Goal: Find specific page/section: Find specific page/section

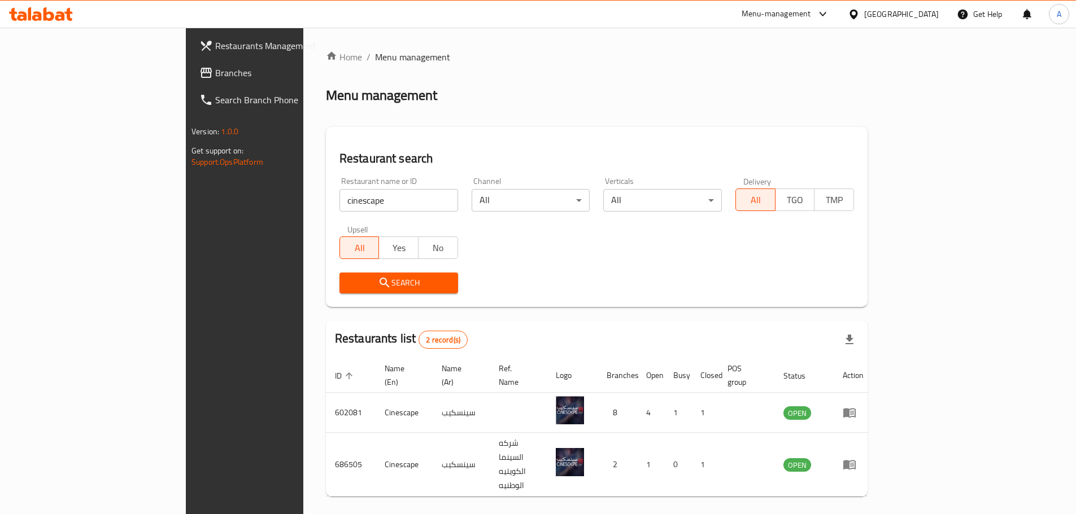
click at [339, 195] on input "cinescape" at bounding box center [398, 200] width 119 height 23
type input "starbucks"
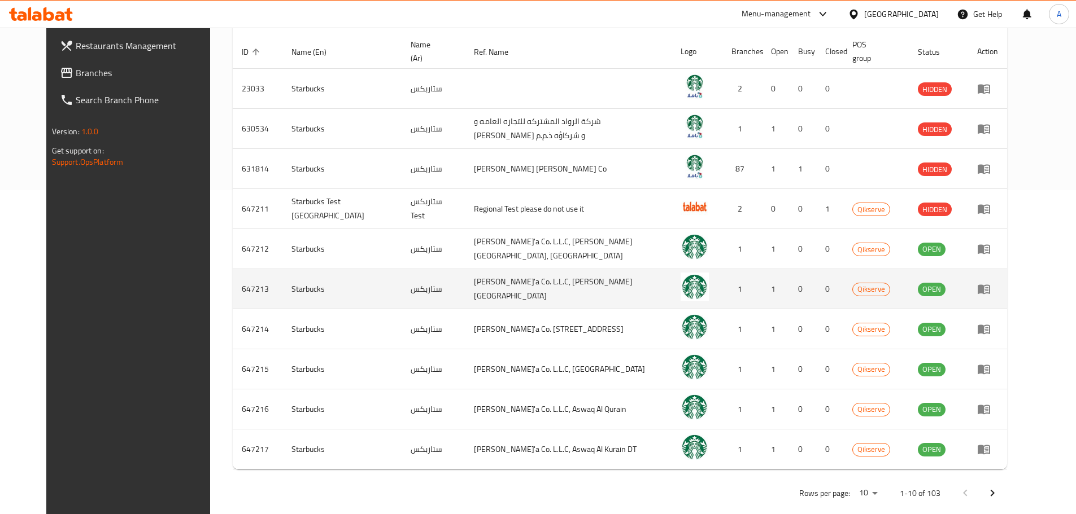
scroll to position [328, 0]
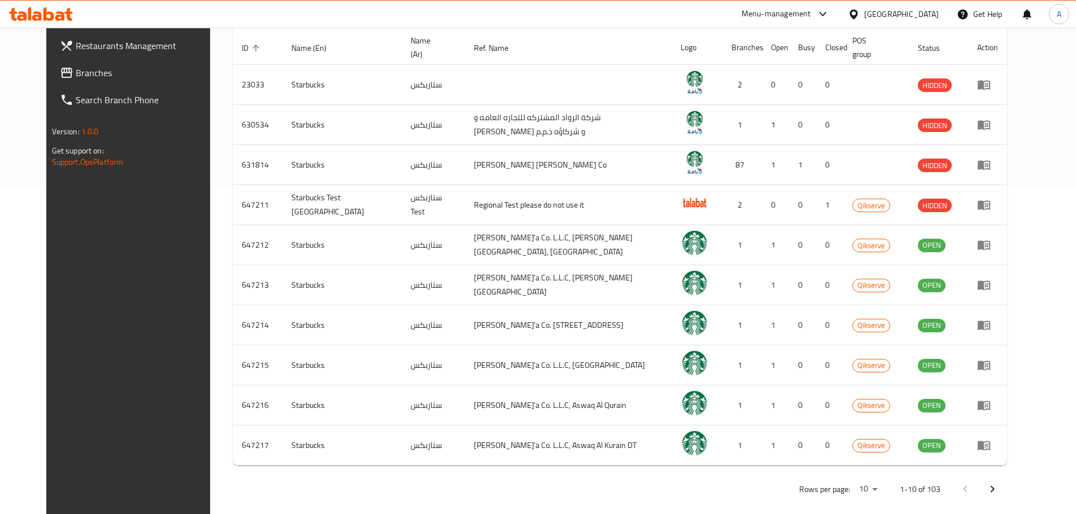
click at [1006, 476] on button "Next page" at bounding box center [992, 489] width 27 height 27
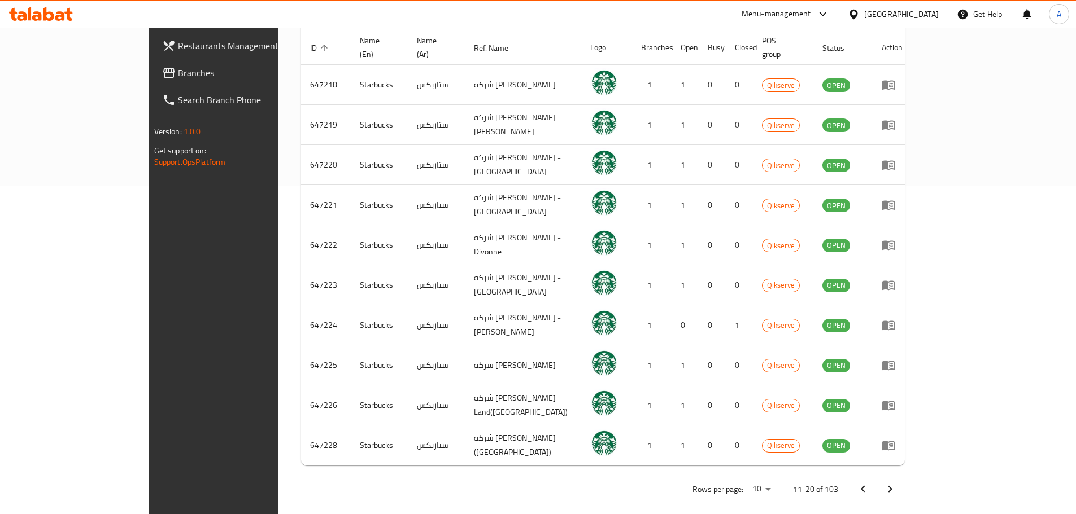
click at [903, 477] on button "Next page" at bounding box center [889, 489] width 27 height 27
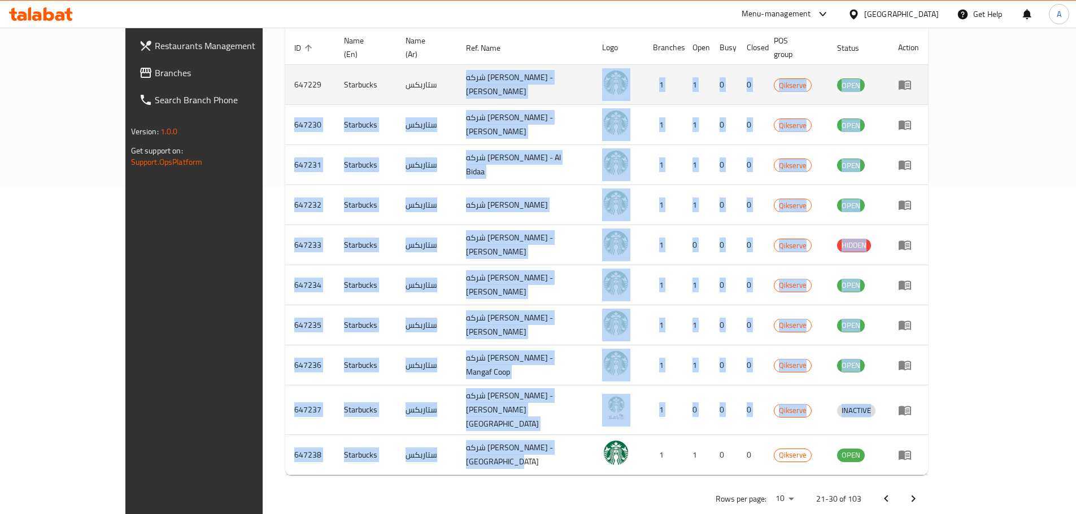
drag, startPoint x: 564, startPoint y: 428, endPoint x: 426, endPoint y: 81, distance: 373.6
click at [426, 81] on tbody "647229 Starbucks ستاربكس شركه [PERSON_NAME] - [PERSON_NAME] 1 1 0 0 Qikserve OP…" at bounding box center [606, 270] width 643 height 411
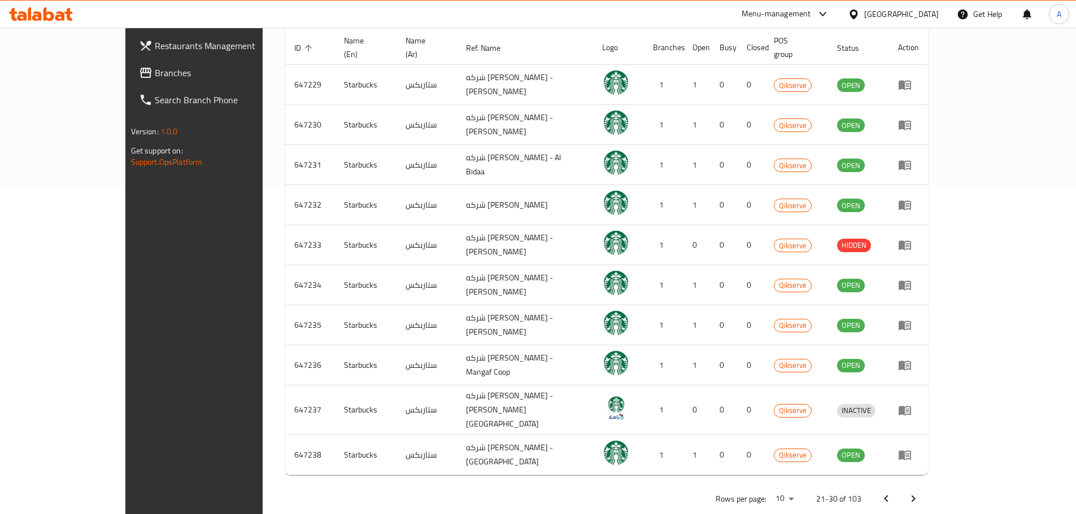
click at [627, 484] on div "Rows per page: 10 21-30 of 103" at bounding box center [606, 498] width 643 height 29
click at [893, 492] on icon "Previous page" at bounding box center [886, 499] width 14 height 14
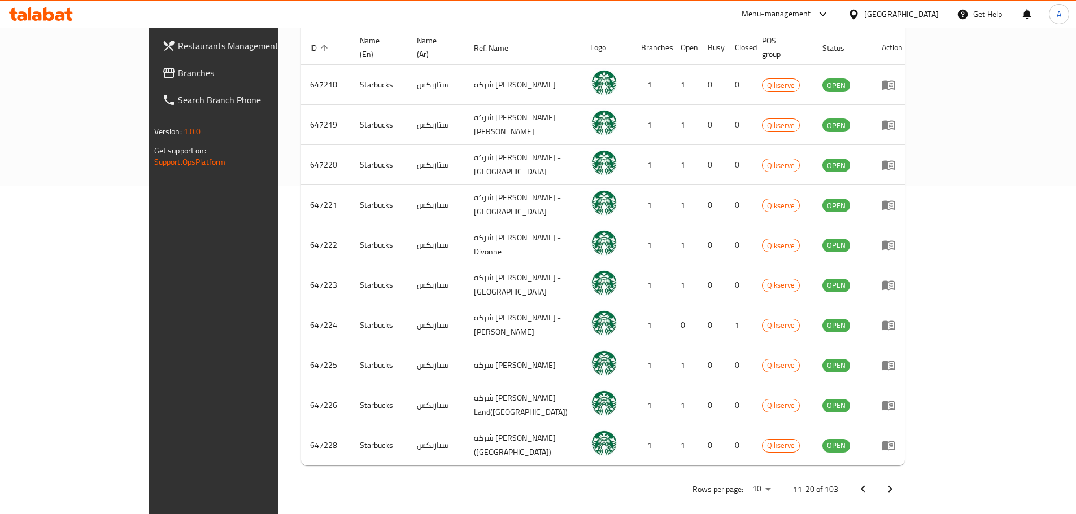
click at [870, 483] on icon "Previous page" at bounding box center [863, 490] width 14 height 14
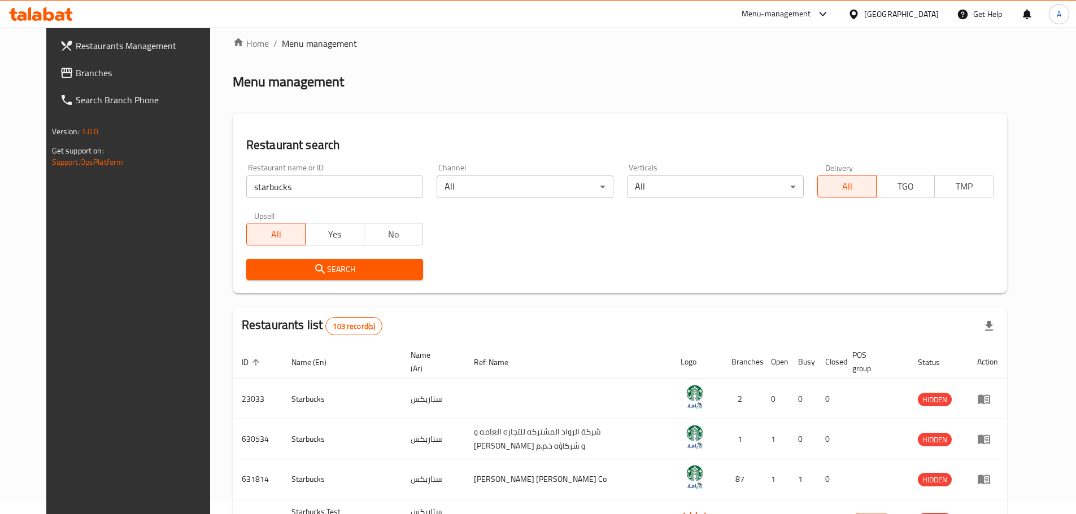
scroll to position [0, 0]
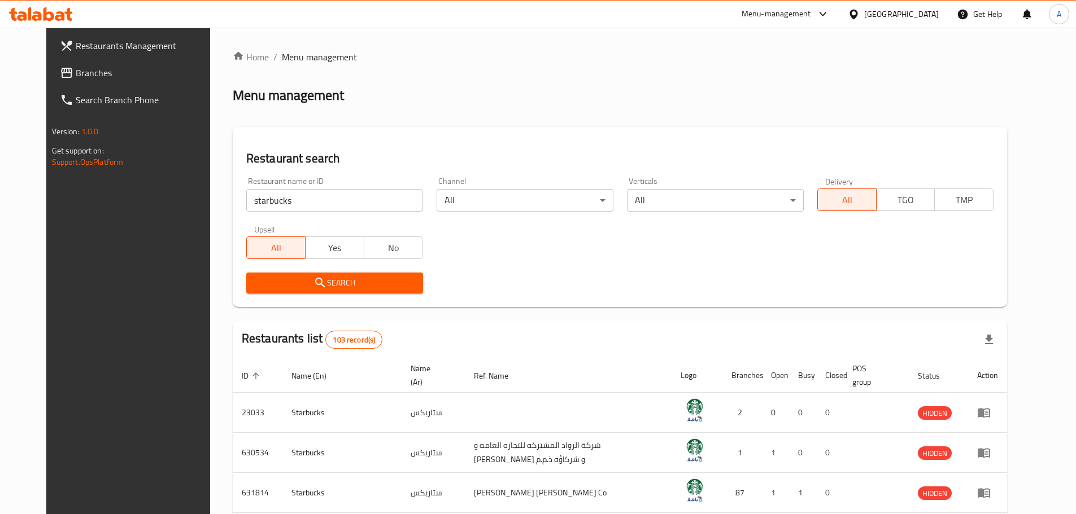
click at [286, 194] on input "starbucks" at bounding box center [334, 200] width 177 height 23
click at [407, 202] on input "starbucks" at bounding box center [334, 200] width 177 height 23
click at [401, 200] on input "starbucks" at bounding box center [334, 200] width 177 height 23
click at [368, 200] on input "search" at bounding box center [334, 200] width 177 height 23
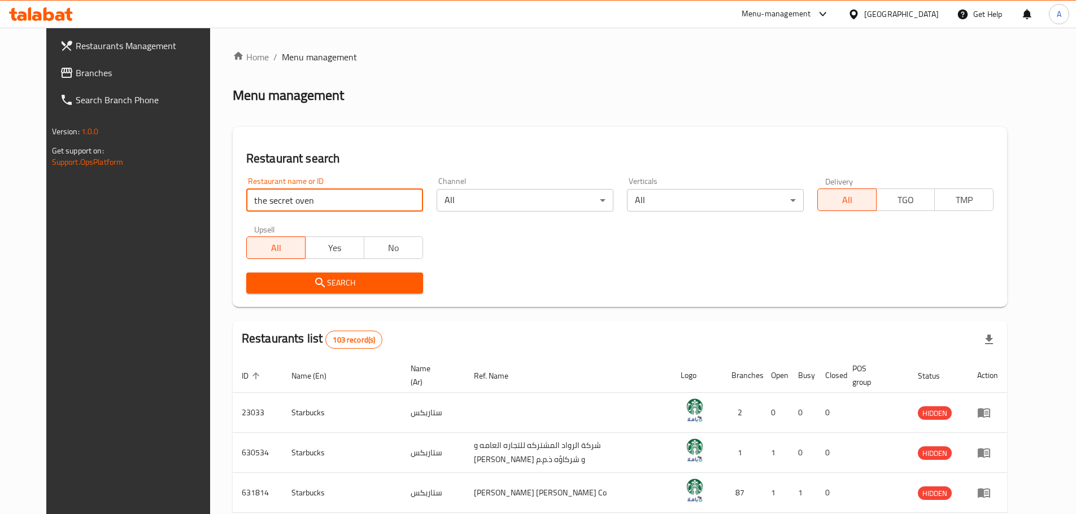
type input "the secret oven"
click button "Search" at bounding box center [334, 283] width 177 height 21
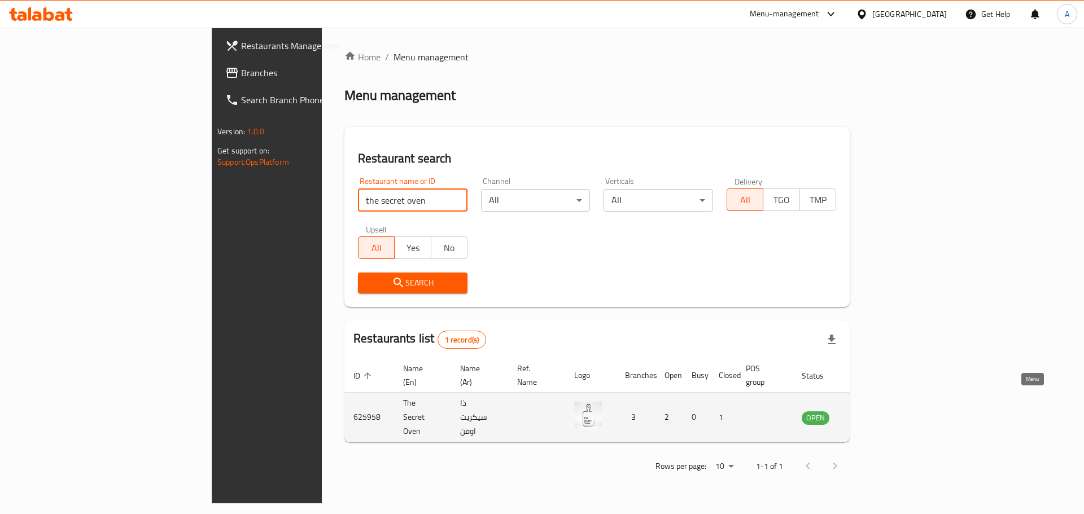
click at [875, 411] on icon "enhanced table" at bounding box center [868, 418] width 14 height 14
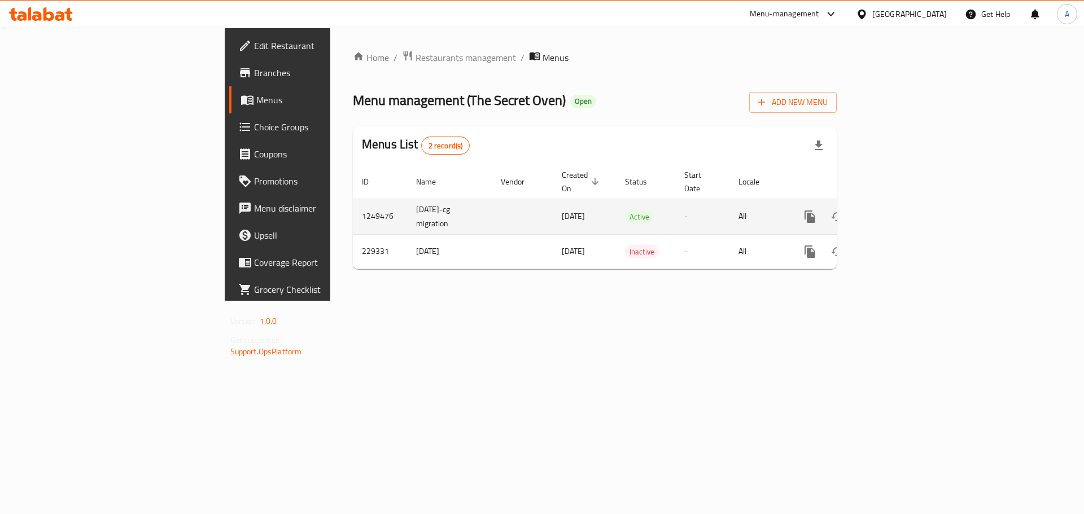
click at [898, 210] on icon "enhanced table" at bounding box center [892, 217] width 14 height 14
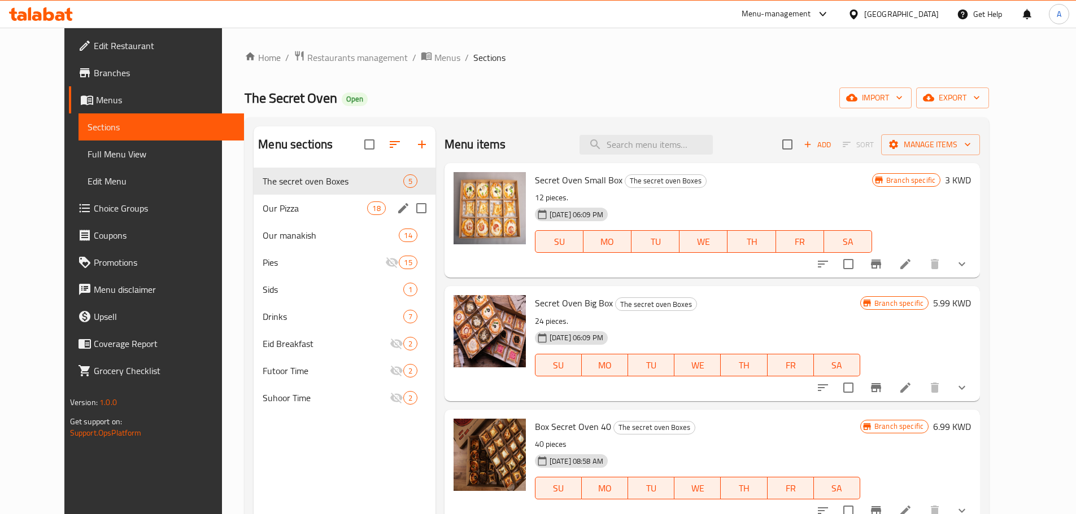
click at [268, 215] on div "Our Pizza 18" at bounding box center [344, 208] width 181 height 27
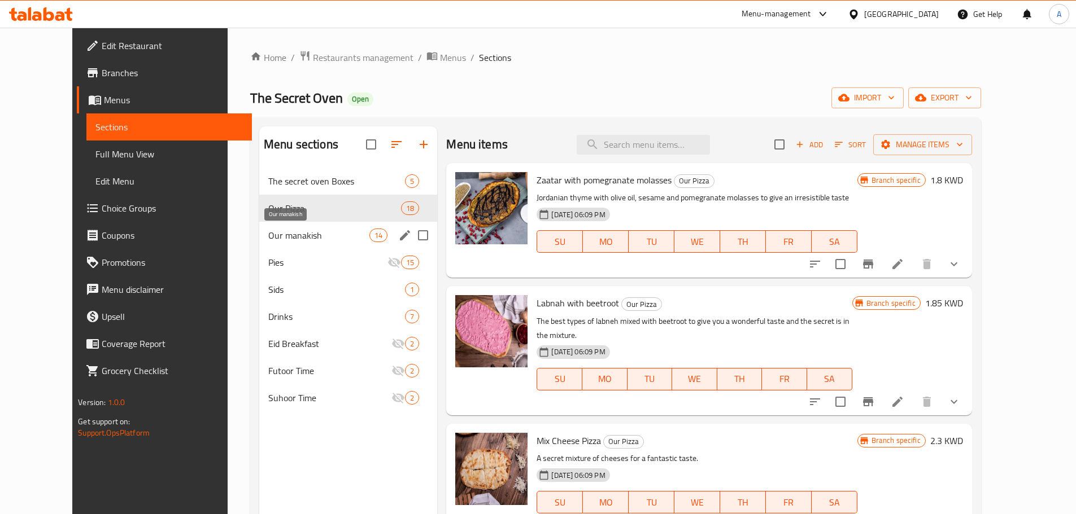
click at [272, 241] on span "Our manakish" at bounding box center [318, 236] width 101 height 14
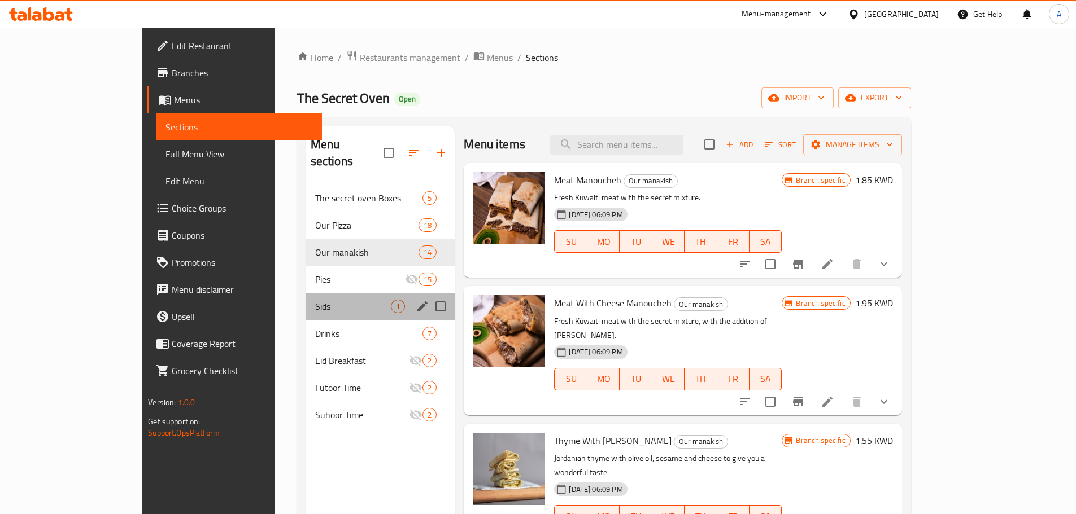
click at [306, 298] on div "Sids 1" at bounding box center [380, 306] width 149 height 27
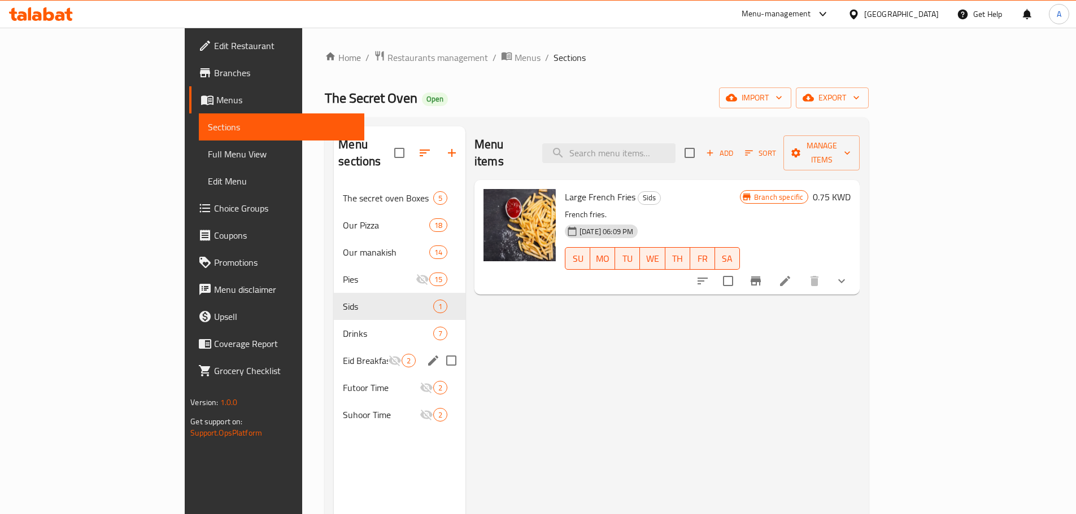
click at [334, 347] on div "Eid Breakfast 2" at bounding box center [400, 360] width 132 height 27
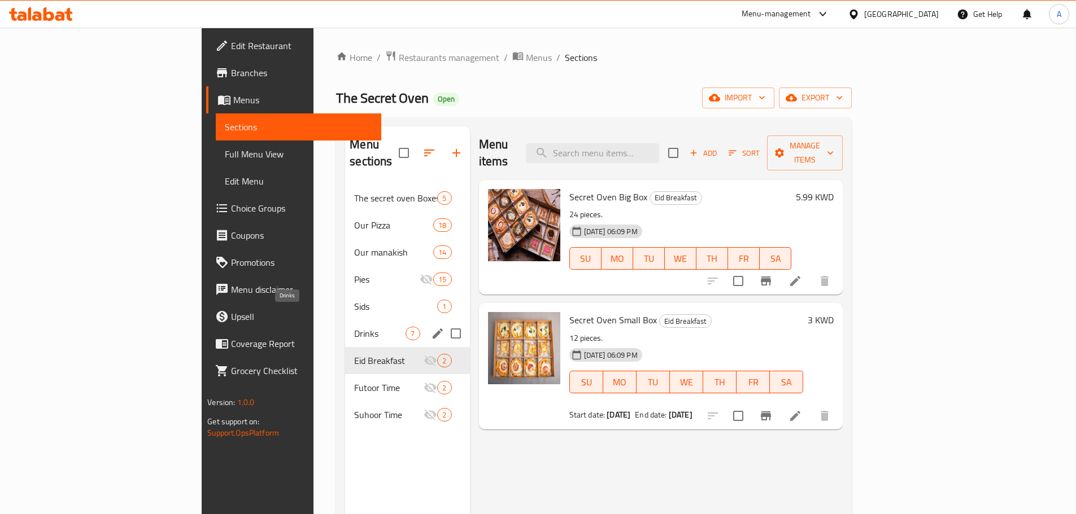
click at [354, 327] on span "Drinks" at bounding box center [379, 334] width 51 height 14
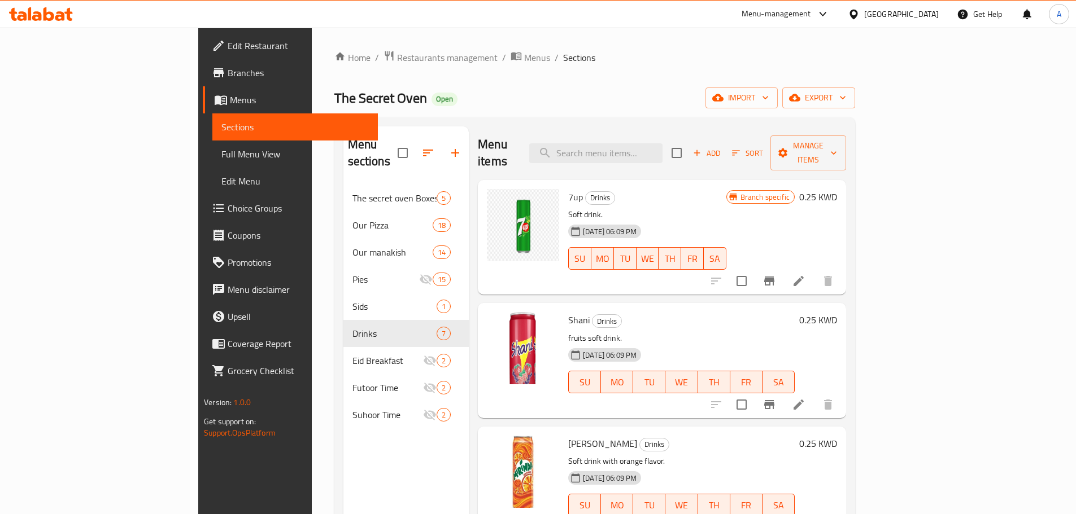
click at [228, 75] on span "Branches" at bounding box center [298, 73] width 141 height 14
